Goal: Information Seeking & Learning: Learn about a topic

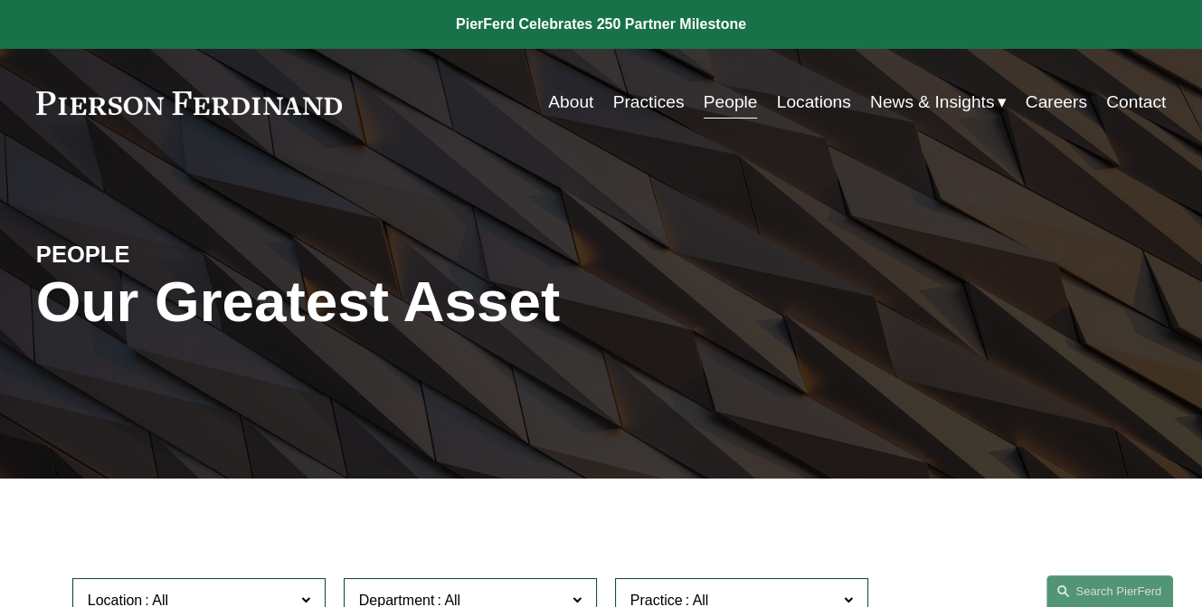
scroll to position [1265, 0]
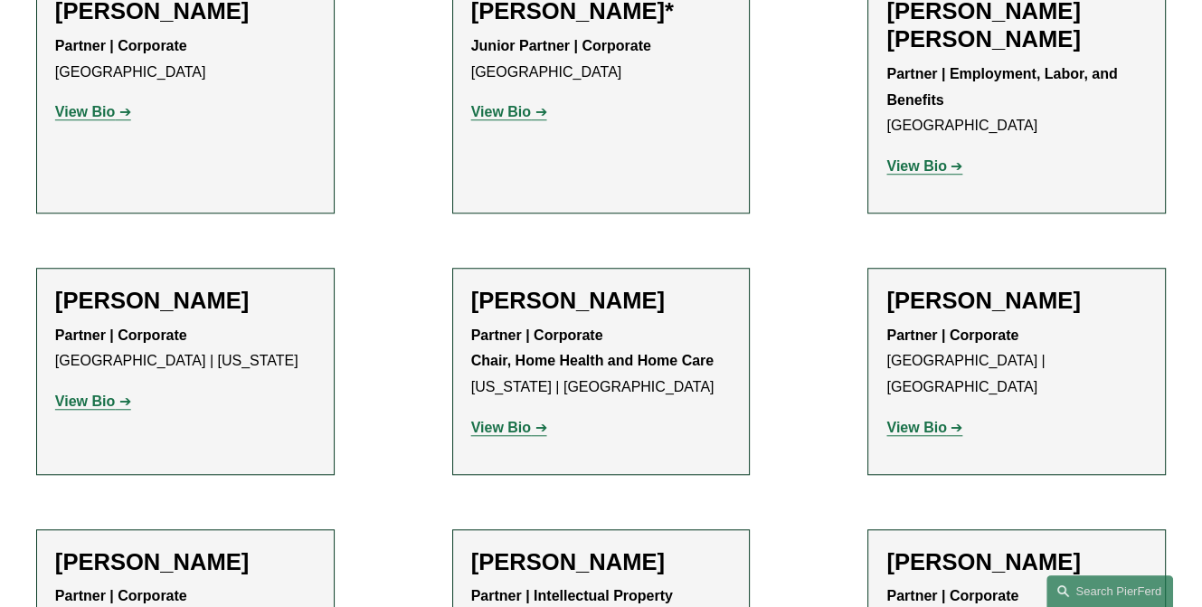
drag, startPoint x: 933, startPoint y: 394, endPoint x: 946, endPoint y: 410, distance: 19.9
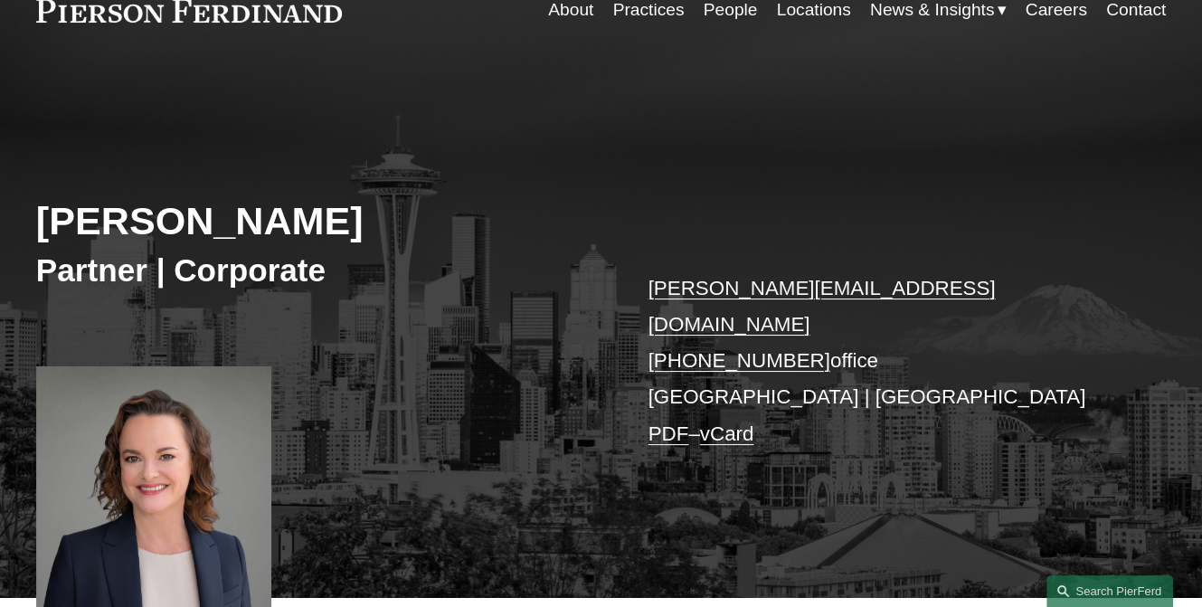
scroll to position [181, 0]
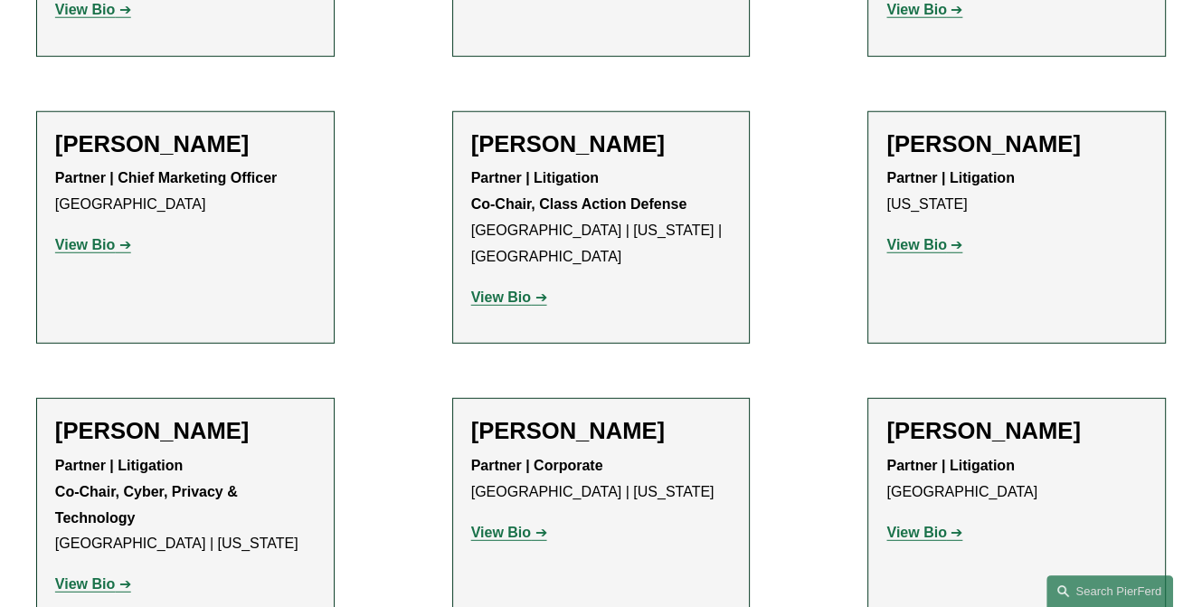
scroll to position [16367, 0]
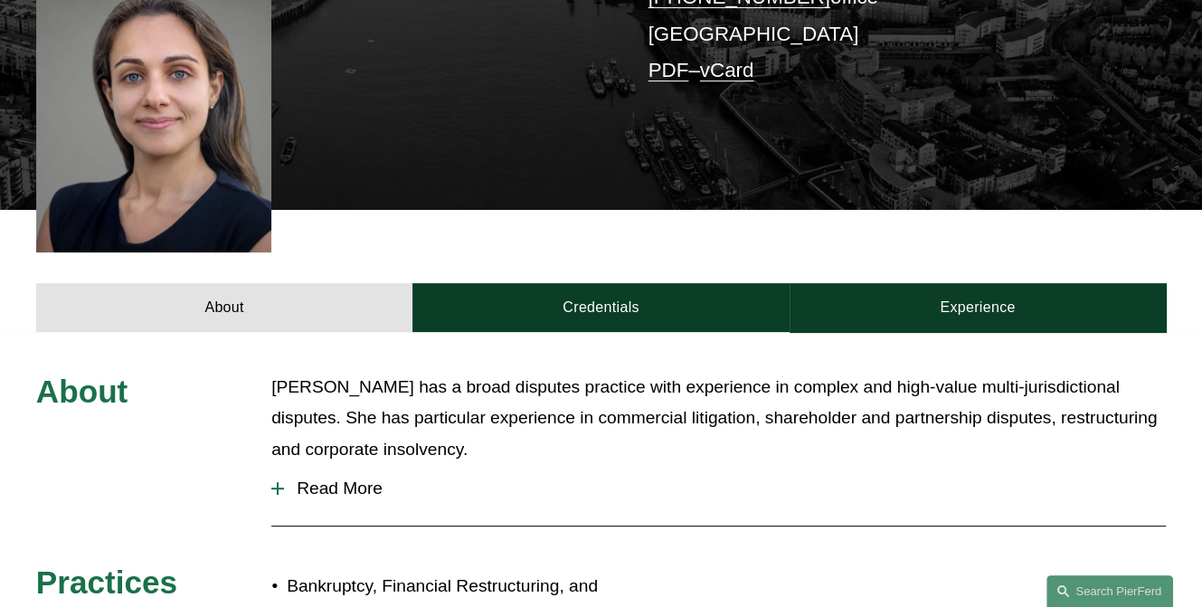
scroll to position [271, 0]
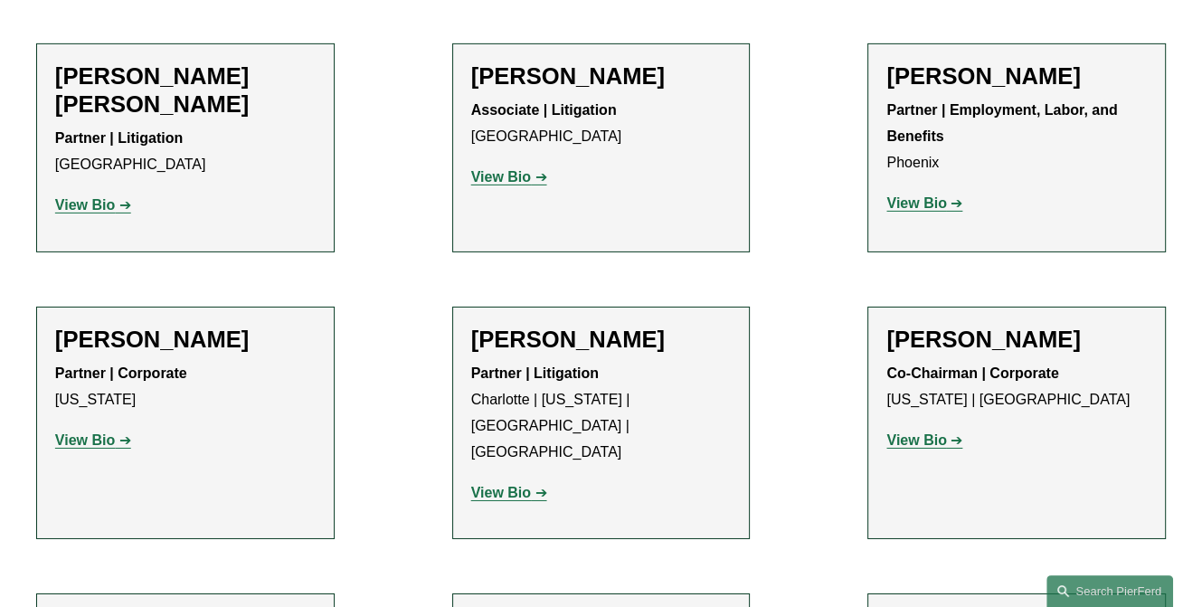
scroll to position [17272, 0]
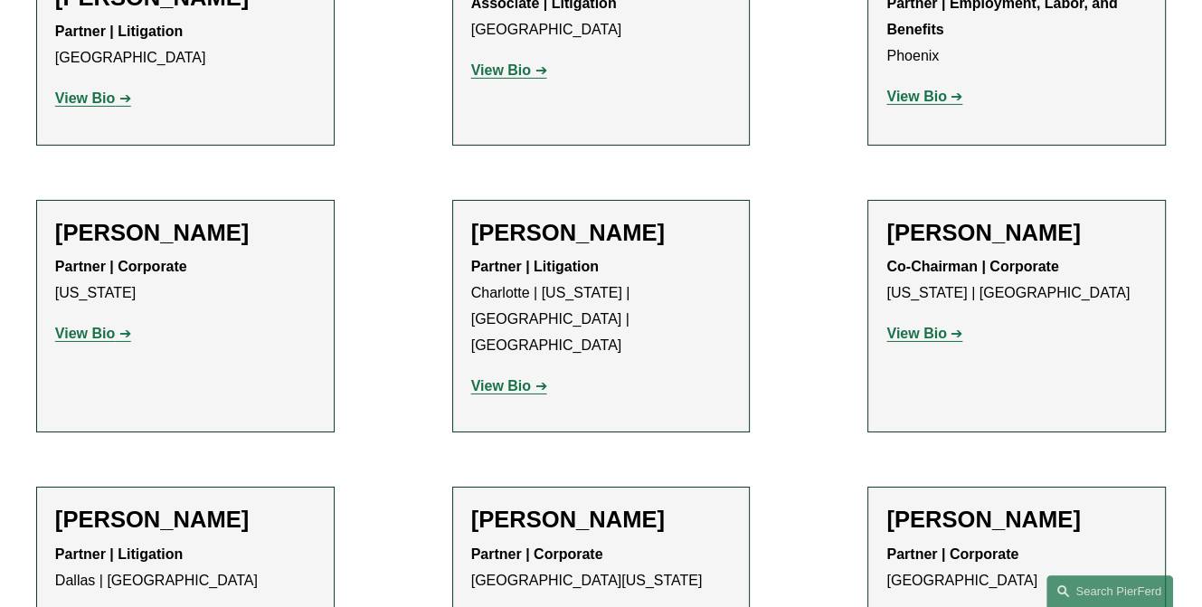
scroll to position [17634, 0]
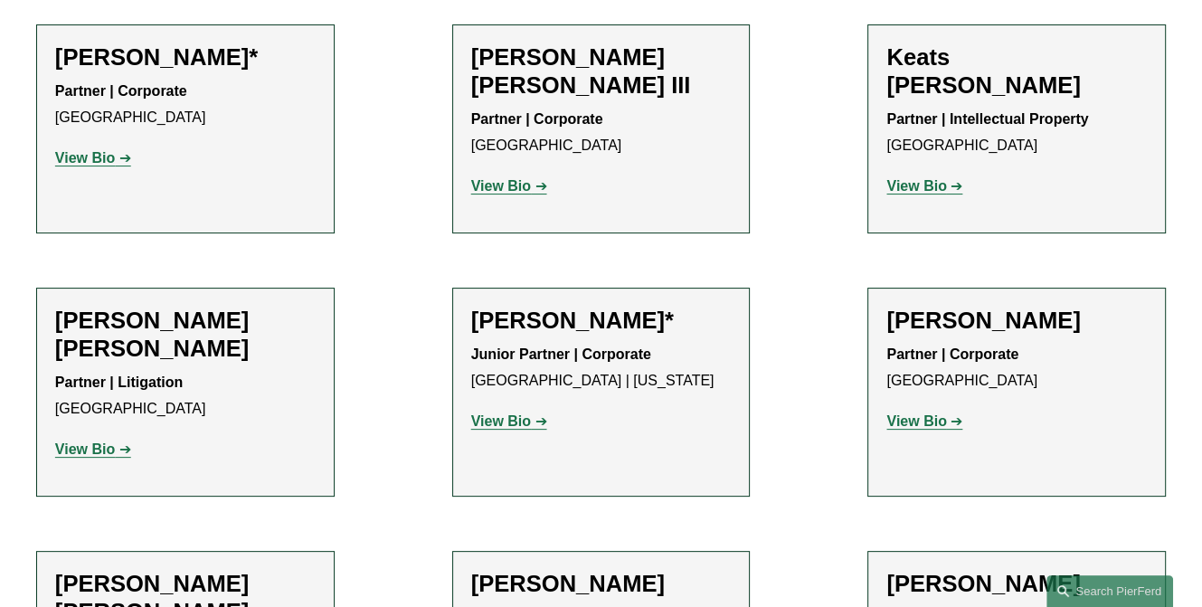
scroll to position [18357, 0]
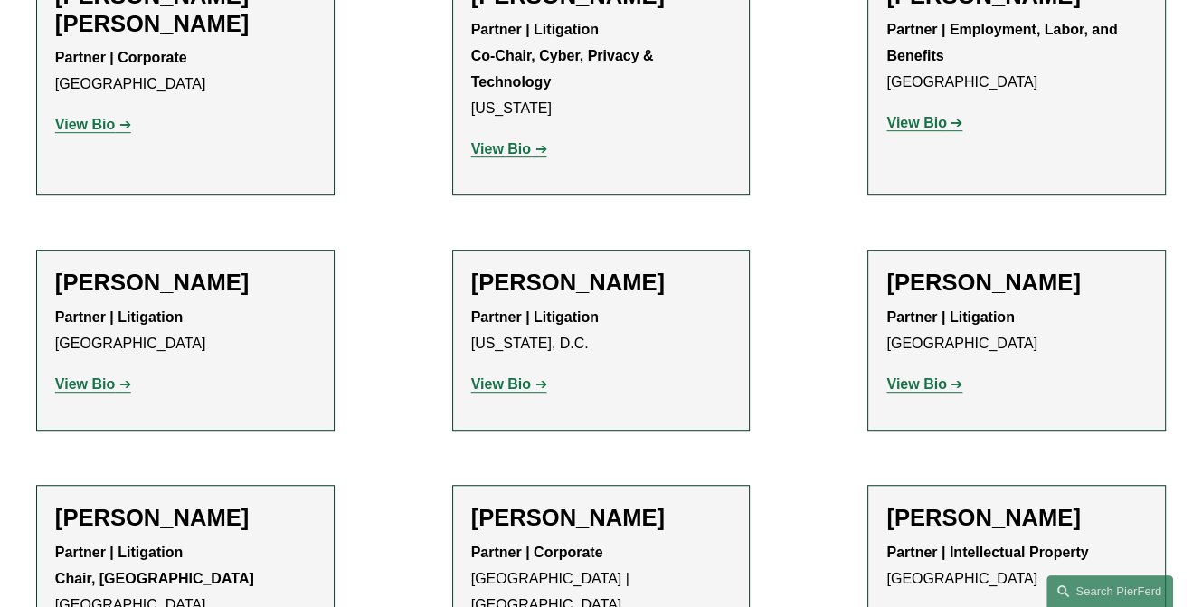
scroll to position [19081, 0]
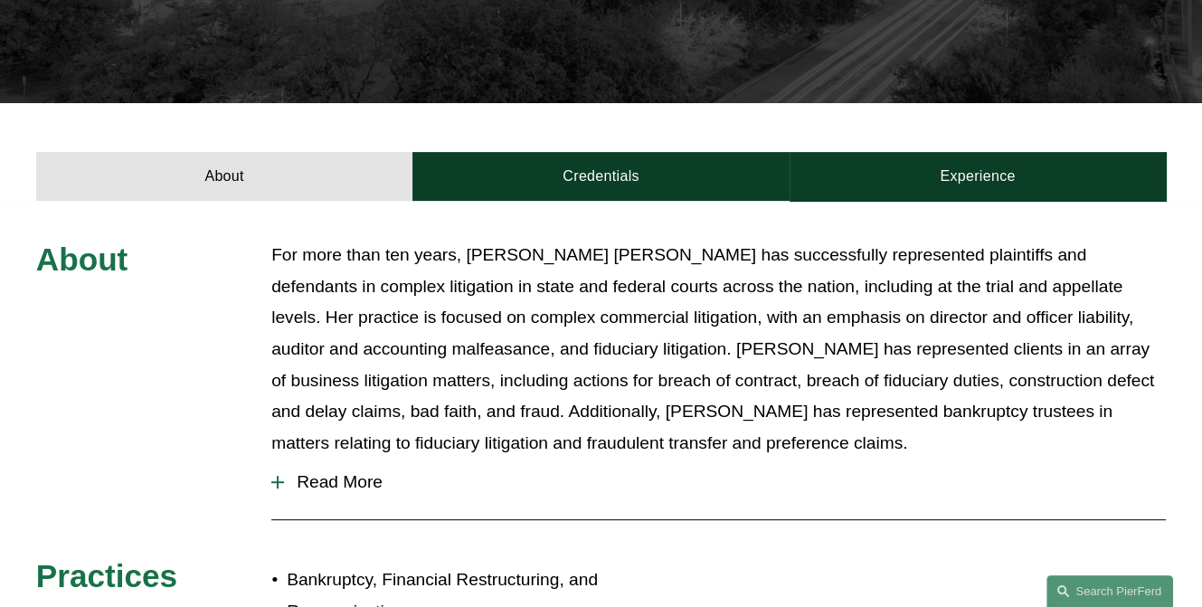
scroll to position [633, 0]
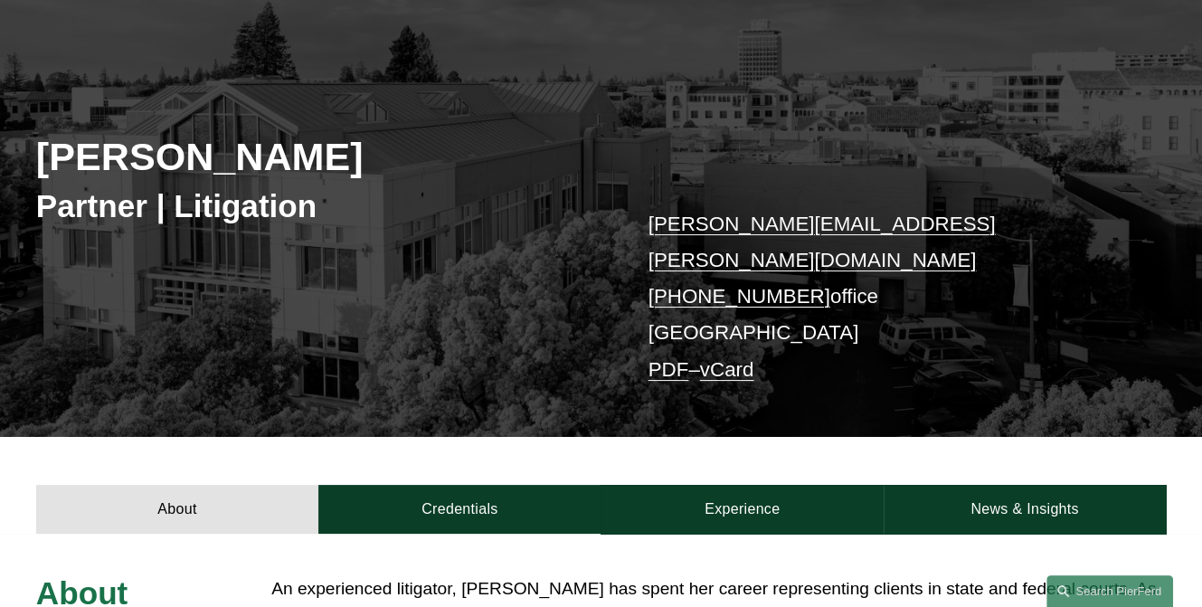
scroll to position [362, 0]
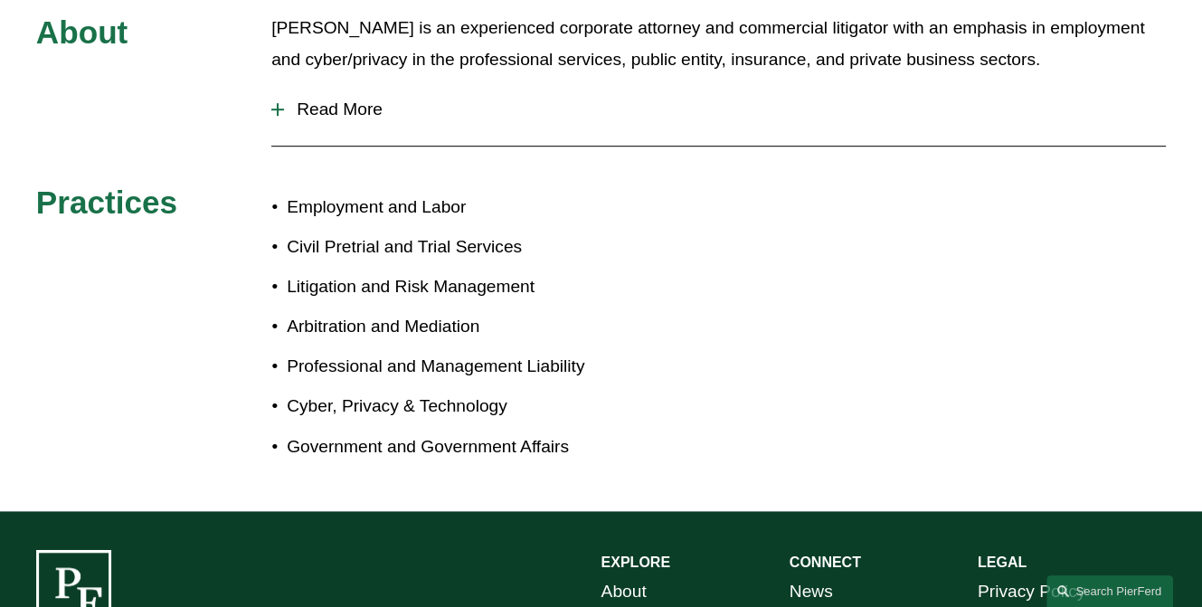
scroll to position [362, 0]
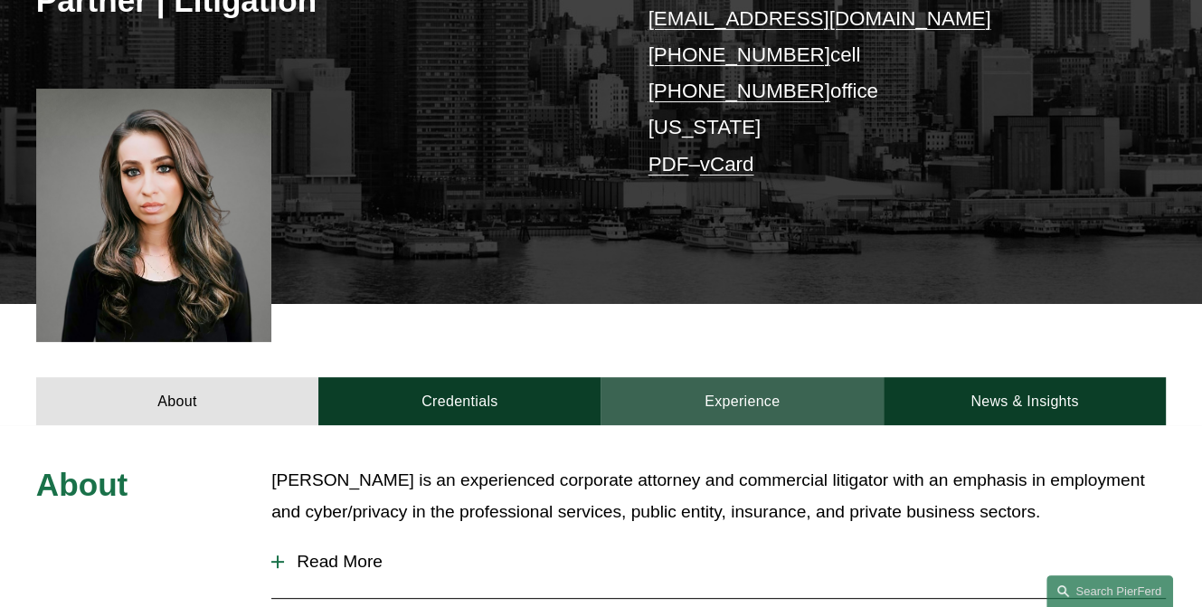
click at [758, 414] on link "Experience" at bounding box center [742, 401] width 282 height 49
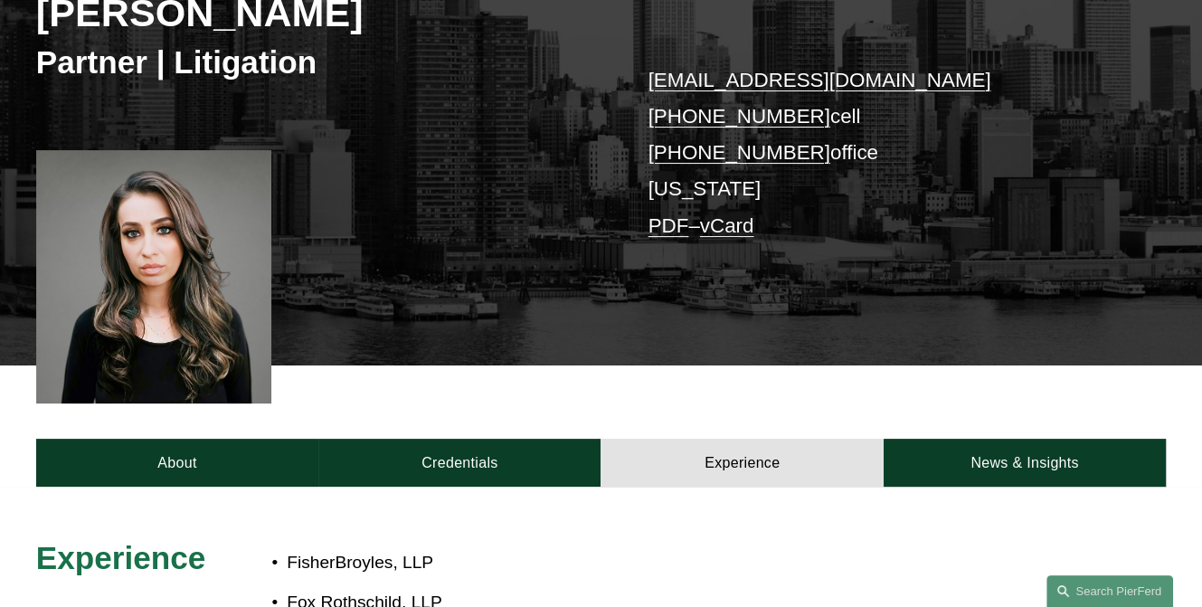
scroll to position [271, 0]
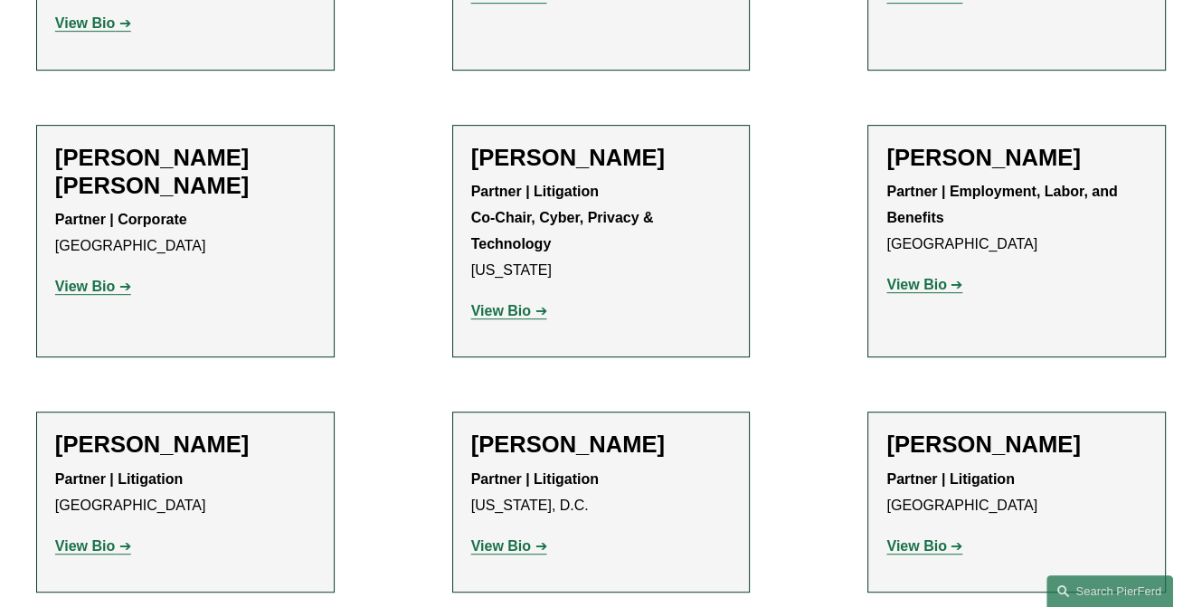
scroll to position [19081, 0]
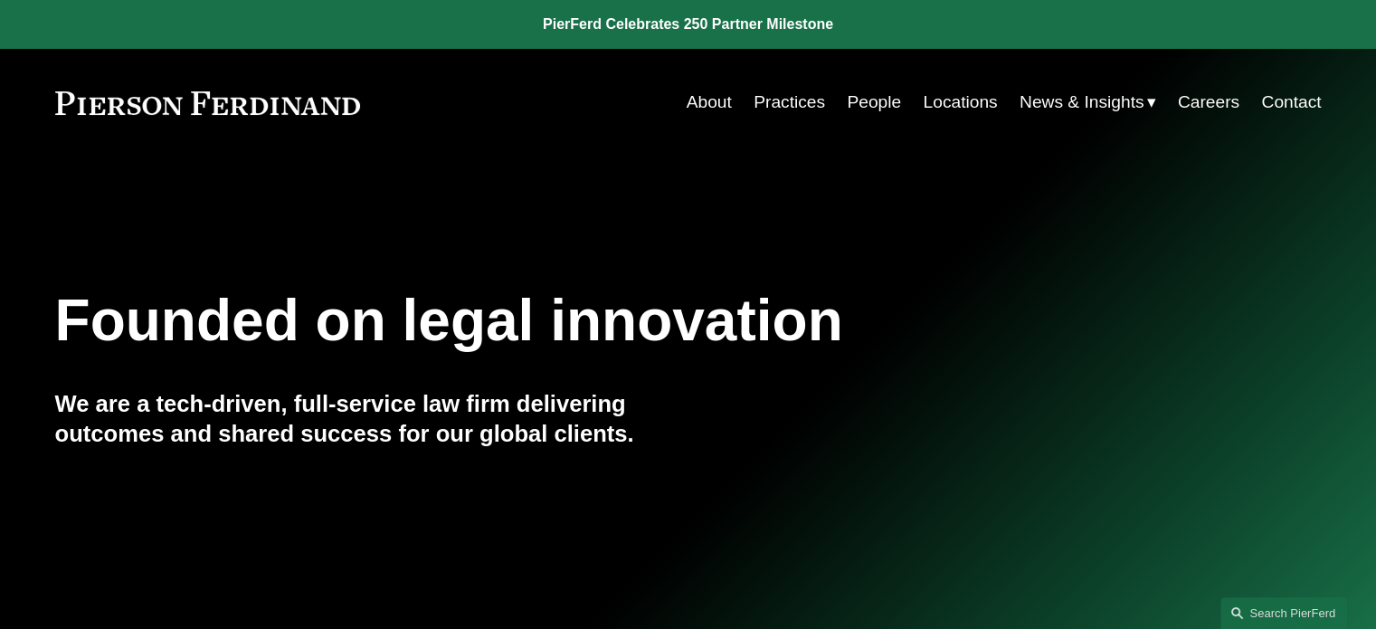
click at [889, 103] on link "People" at bounding box center [874, 102] width 54 height 34
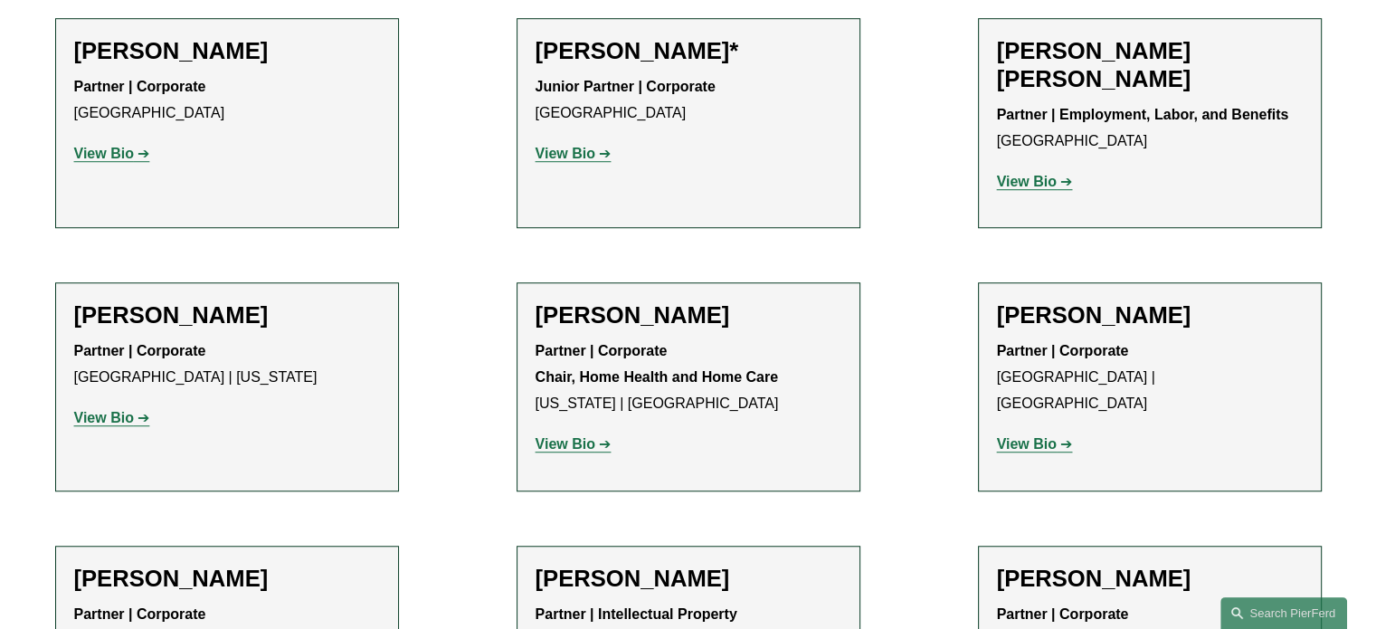
scroll to position [15783, 0]
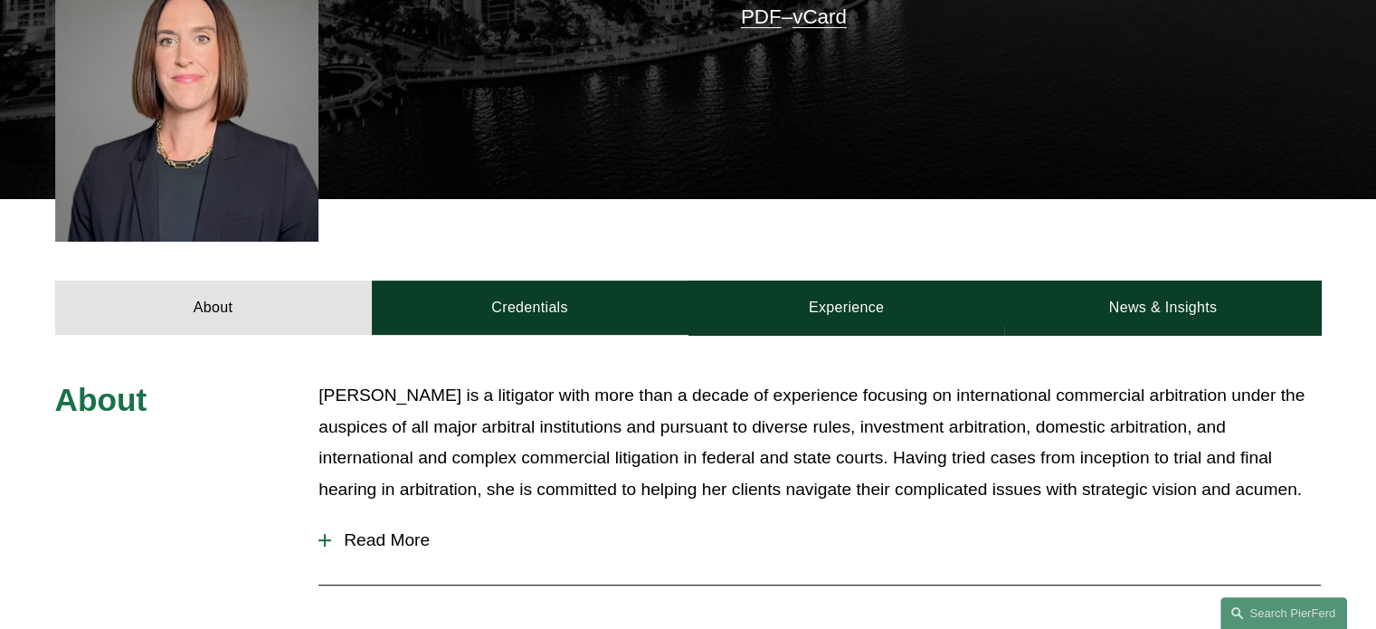
scroll to position [1141, 0]
